Goal: Task Accomplishment & Management: Manage account settings

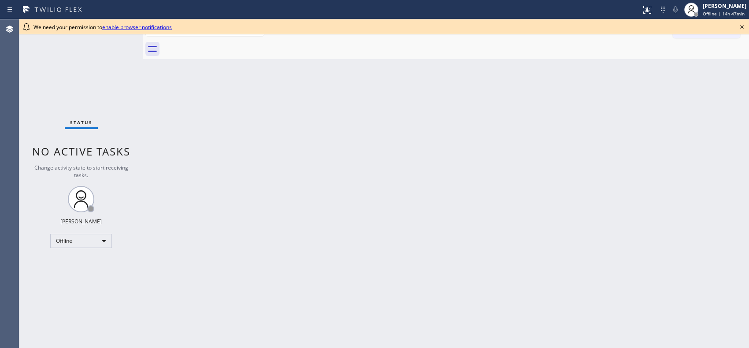
click at [381, 218] on div "Back to Dashboard Change Sender ID Customers Technicians Select a contact Outbo…" at bounding box center [446, 183] width 606 height 329
click at [99, 240] on div "Offline" at bounding box center [81, 241] width 62 height 14
click at [88, 276] on li "Unavailable" at bounding box center [81, 275] width 60 height 11
click at [307, 248] on div "Back to Dashboard Change Sender ID Customers Technicians Select a contact Outbo…" at bounding box center [446, 183] width 606 height 329
click at [737, 26] on icon at bounding box center [742, 27] width 11 height 11
